Goal: Navigation & Orientation: Find specific page/section

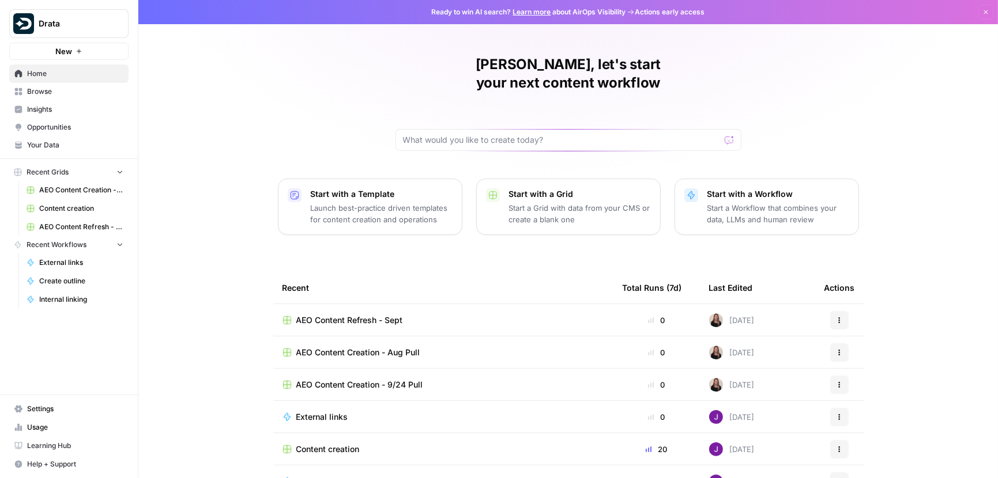
click at [49, 107] on span "Insights" at bounding box center [75, 109] width 96 height 10
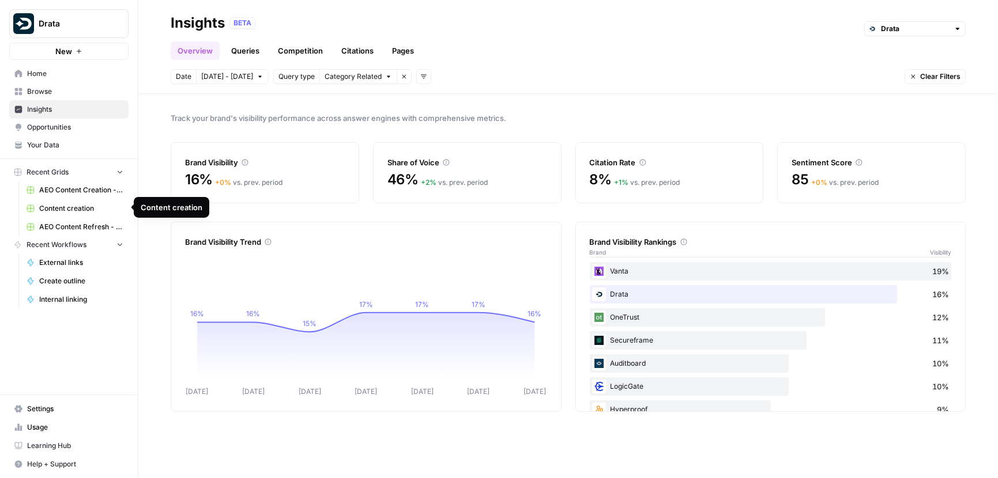
click at [56, 222] on span "AEO Content Refresh - Sept" at bounding box center [81, 227] width 84 height 10
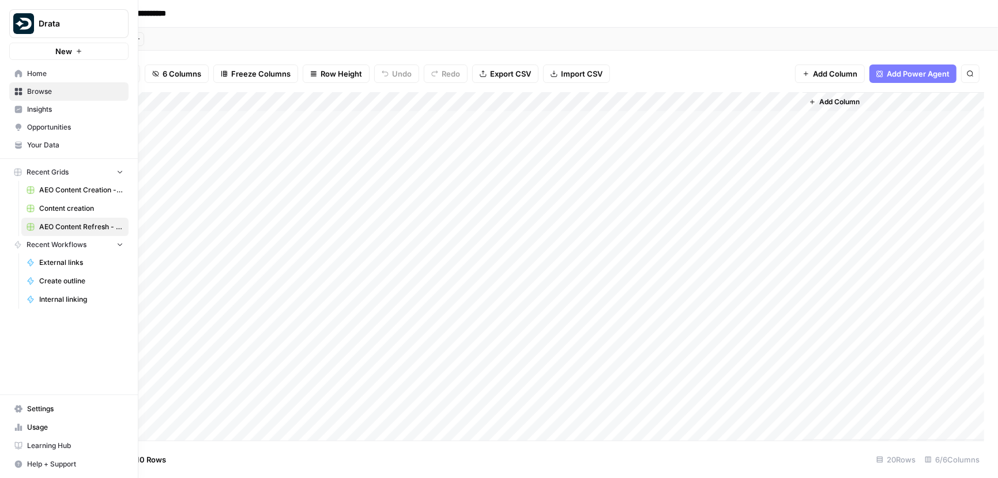
click at [40, 87] on span "Browse" at bounding box center [75, 91] width 96 height 10
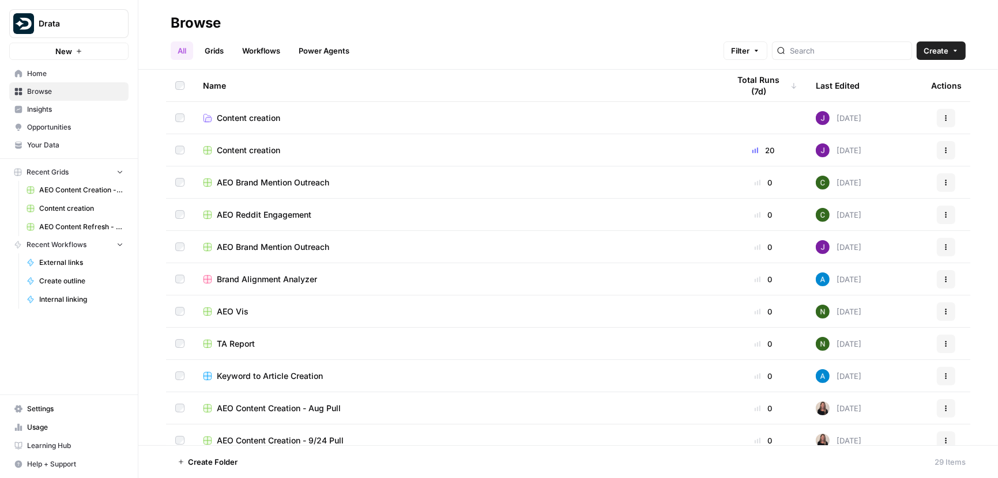
click at [222, 55] on link "Grids" at bounding box center [214, 50] width 33 height 18
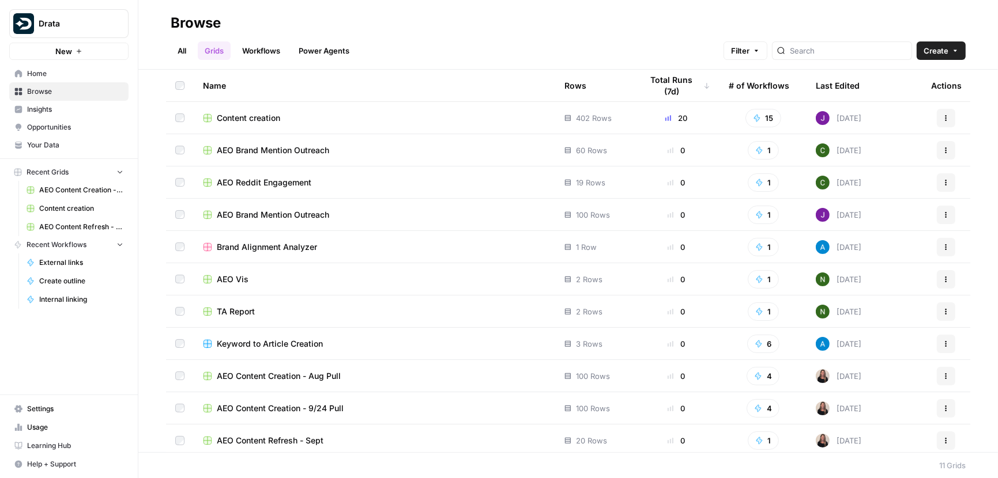
click at [191, 50] on link "All" at bounding box center [182, 50] width 22 height 18
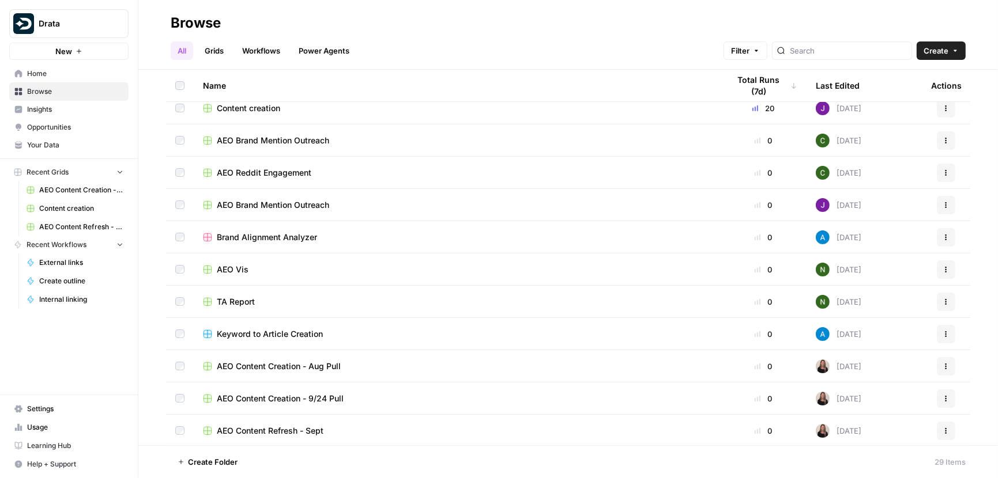
scroll to position [41, 0]
click at [376, 396] on div "AEO Content Creation - 9/24 Pull" at bounding box center [457, 400] width 508 height 12
